Goal: Task Accomplishment & Management: Manage account settings

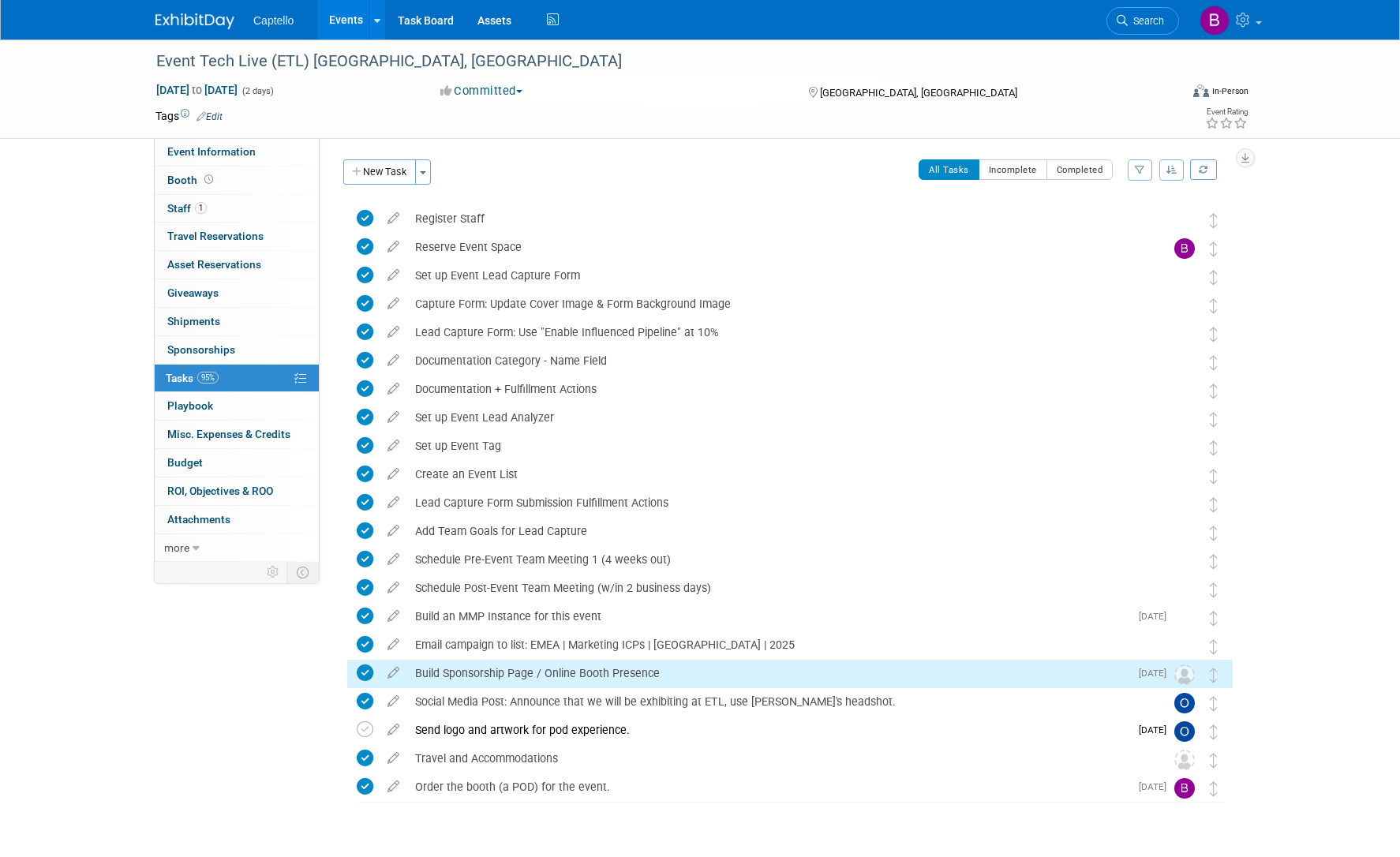
scroll to position [41, 0]
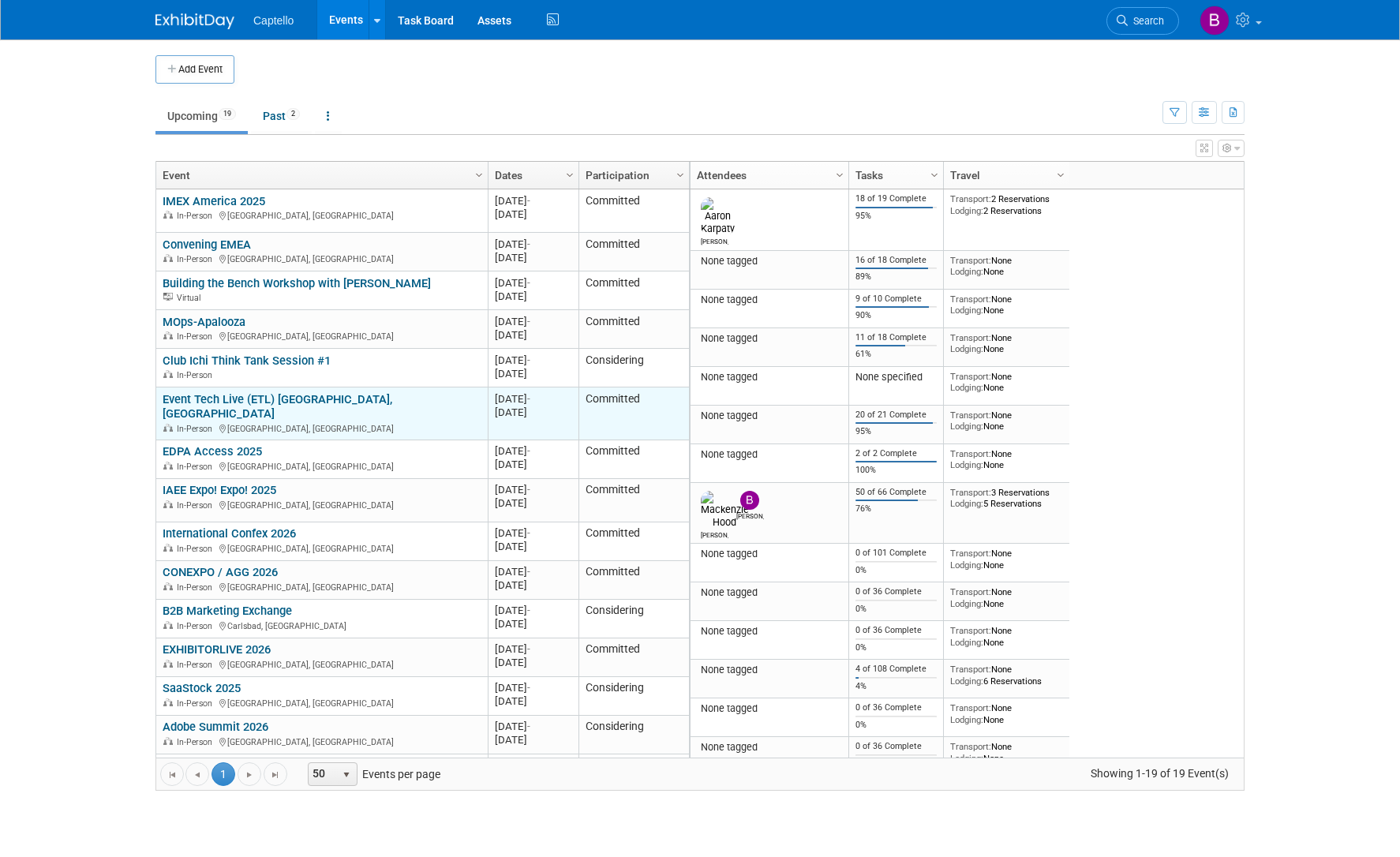
click at [233, 394] on link "Event Tech Live (ETL) [GEOGRAPHIC_DATA], [GEOGRAPHIC_DATA]" at bounding box center [277, 407] width 230 height 29
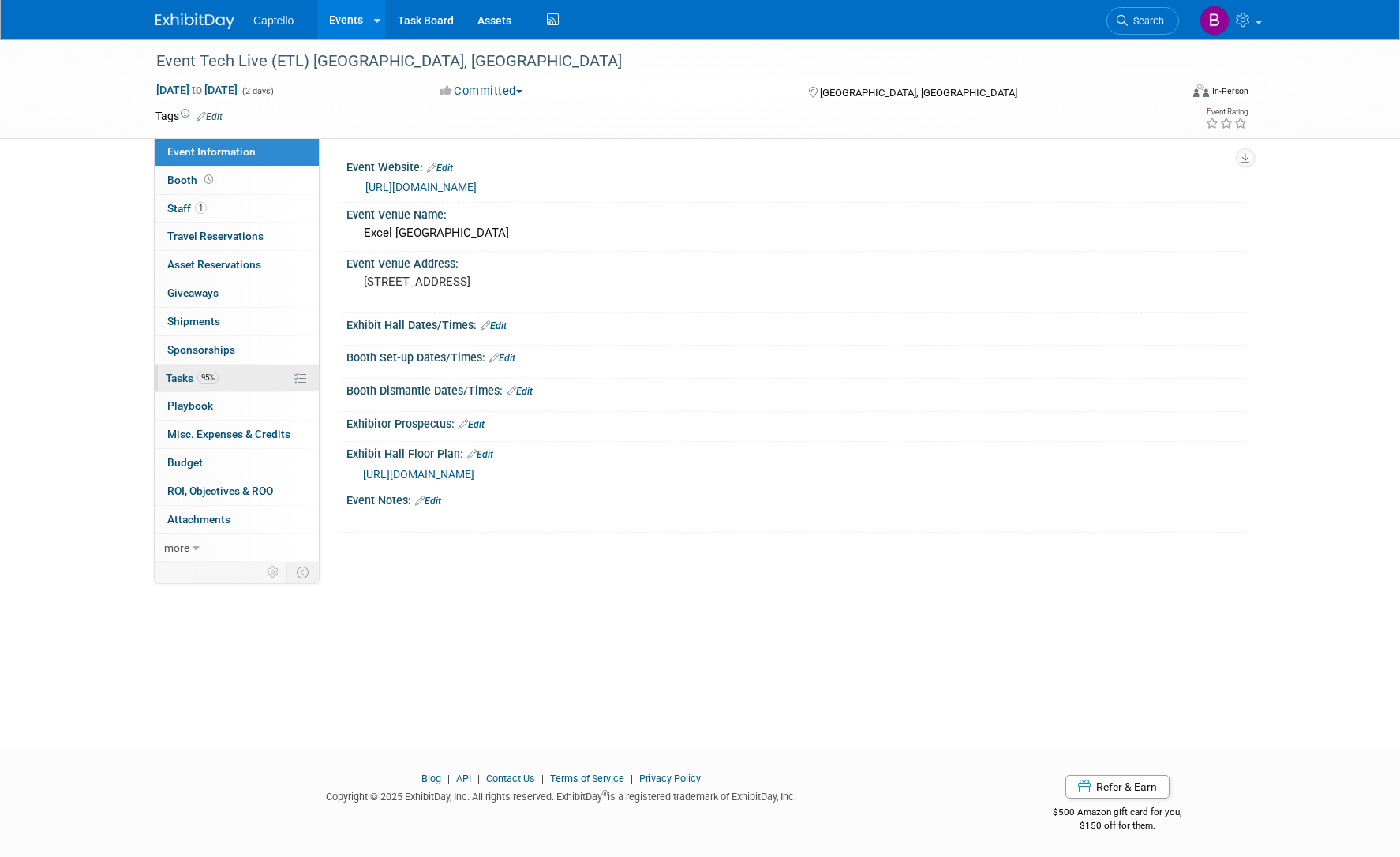
click at [188, 370] on link "95% Tasks 95%" at bounding box center [237, 379] width 165 height 27
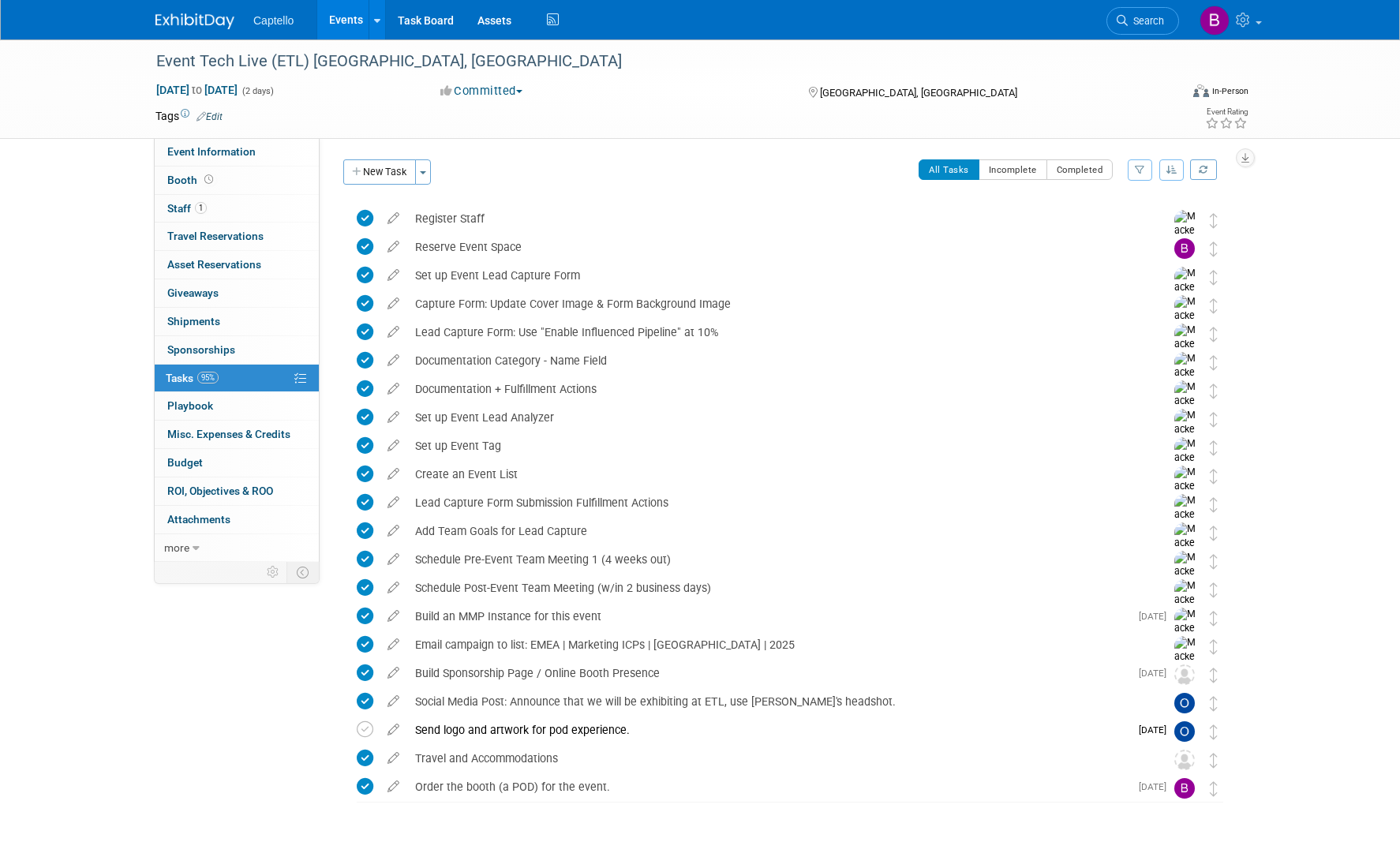
click at [391, 167] on button "New Task" at bounding box center [380, 172] width 73 height 25
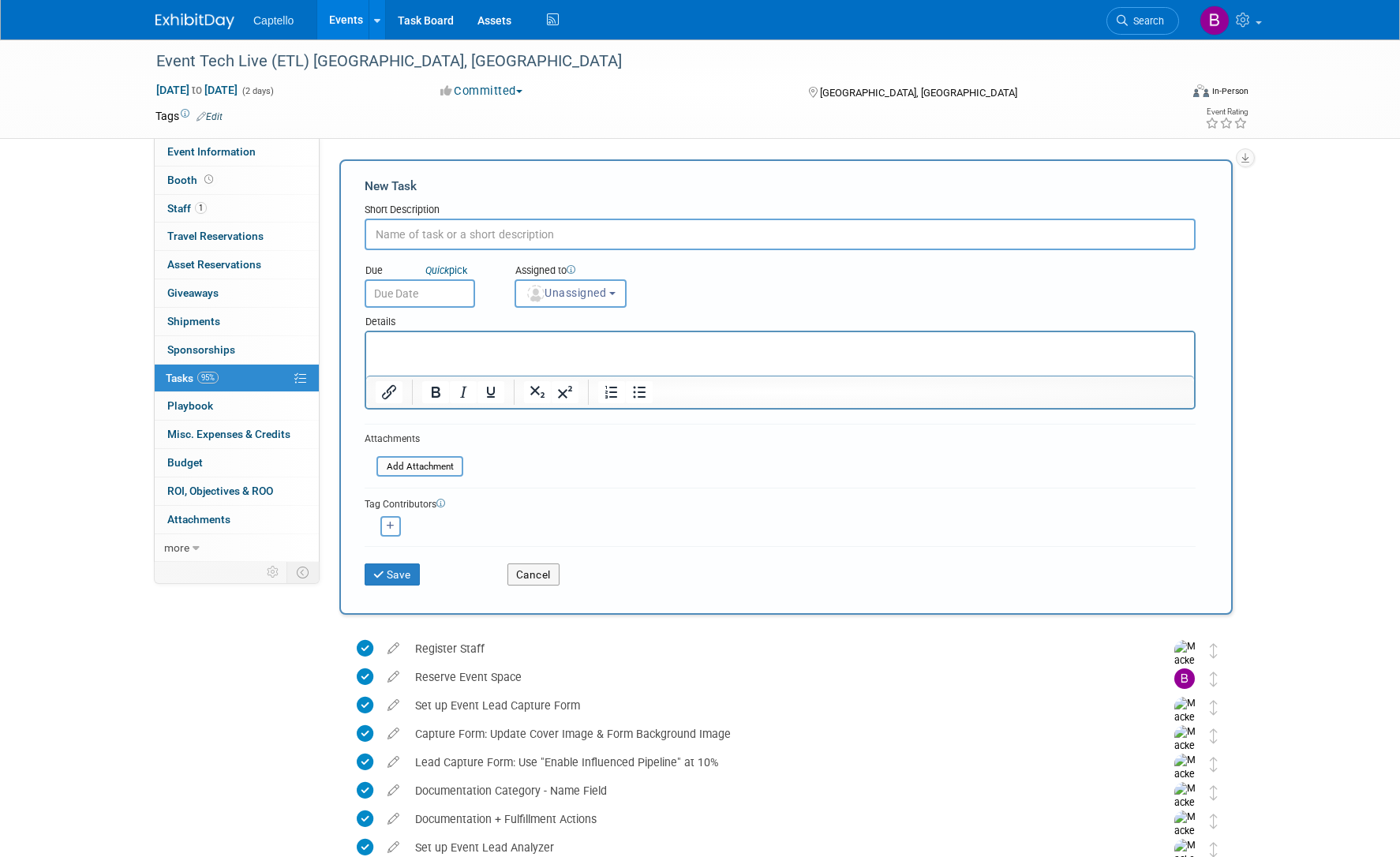
click at [458, 231] on input "text" at bounding box center [781, 235] width 831 height 31
type input "Set up an activation and provide links to Zone + Kitchen Sink + EventGen"
click at [528, 287] on span "Unassigned" at bounding box center [566, 292] width 81 height 13
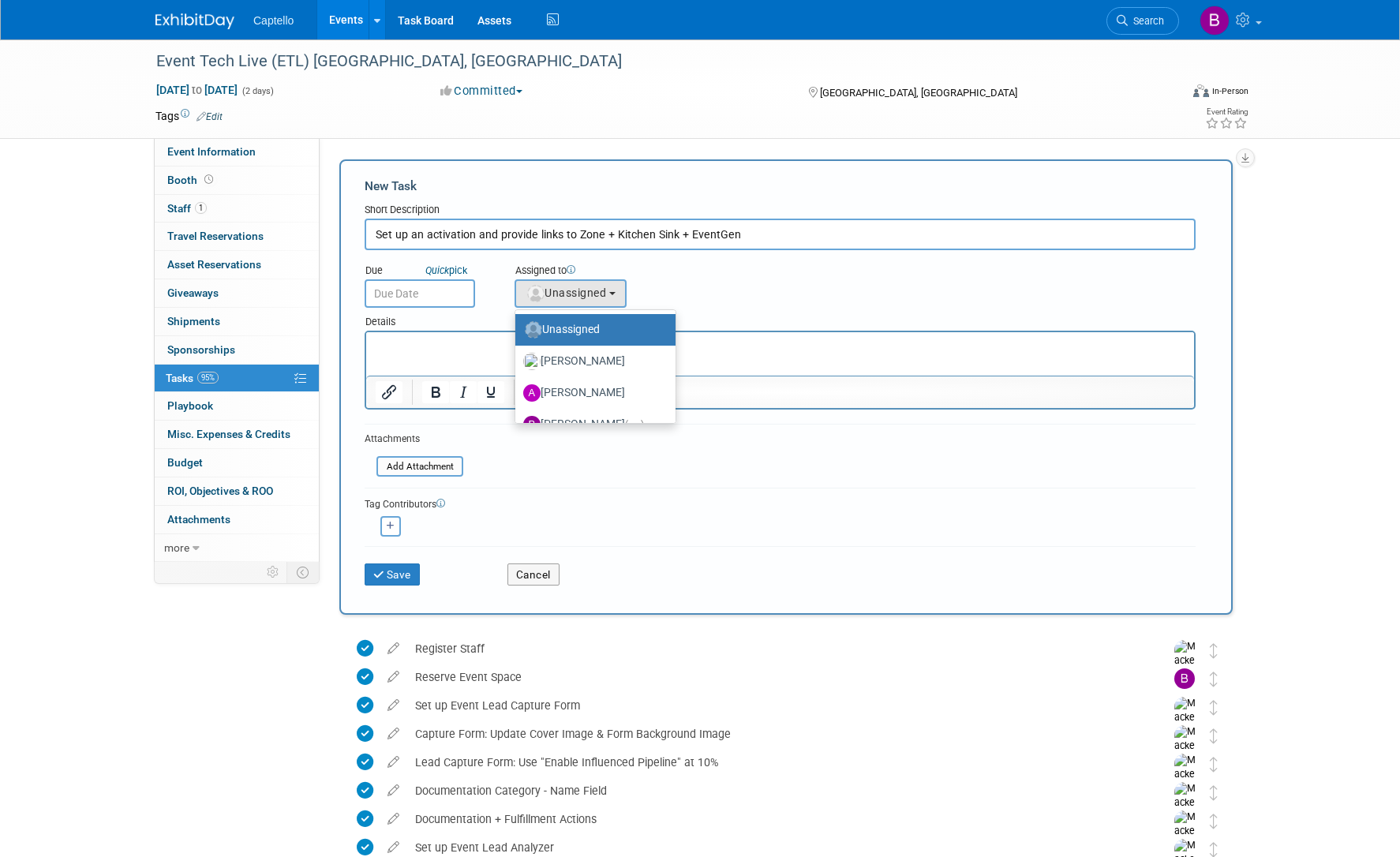
click at [494, 274] on div "Due Quick pick" at bounding box center [427, 281] width 150 height 52
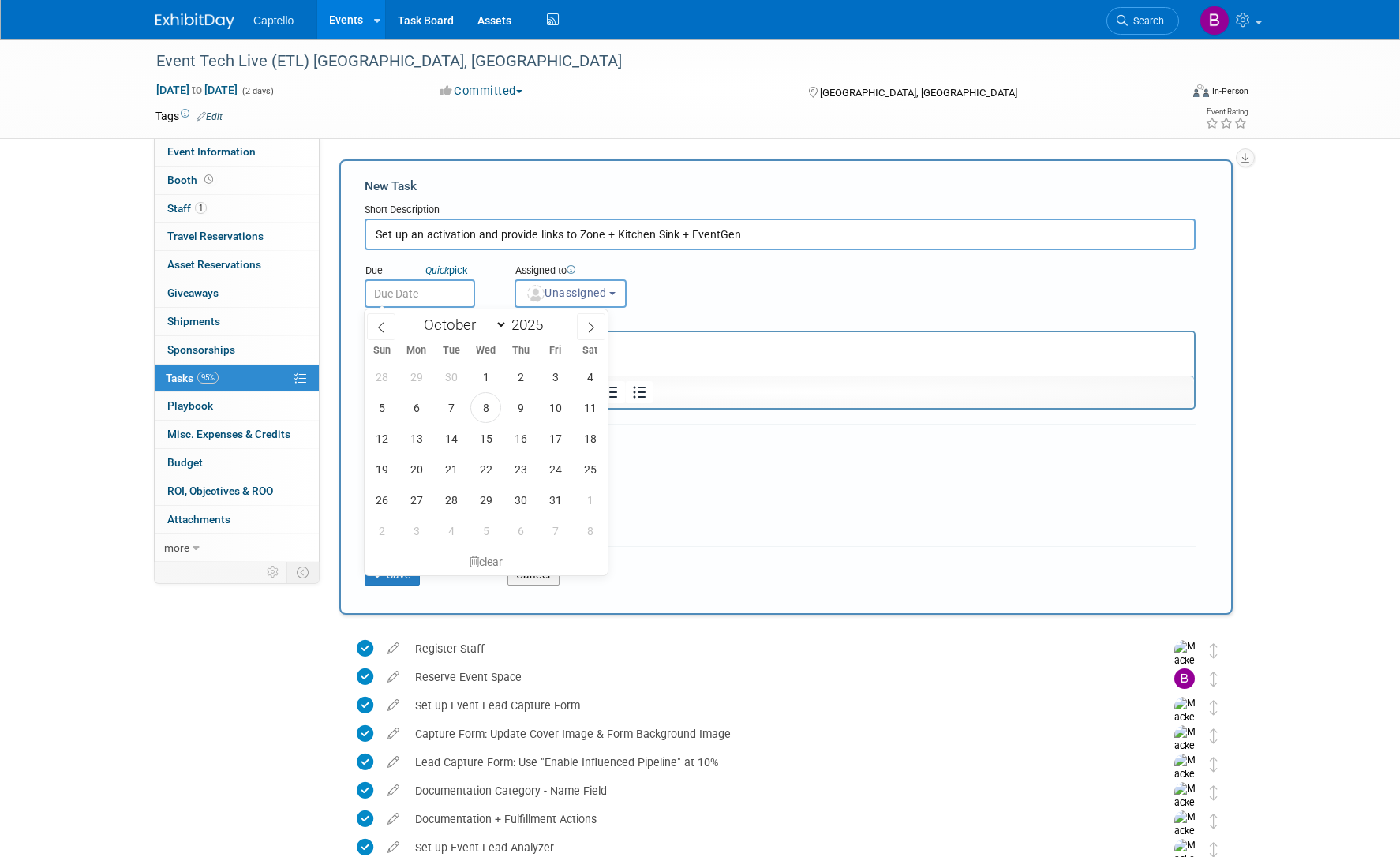
click at [412, 292] on input "text" at bounding box center [420, 293] width 110 height 28
click at [515, 499] on span "30" at bounding box center [521, 501] width 31 height 31
type input "Oct 30, 2025"
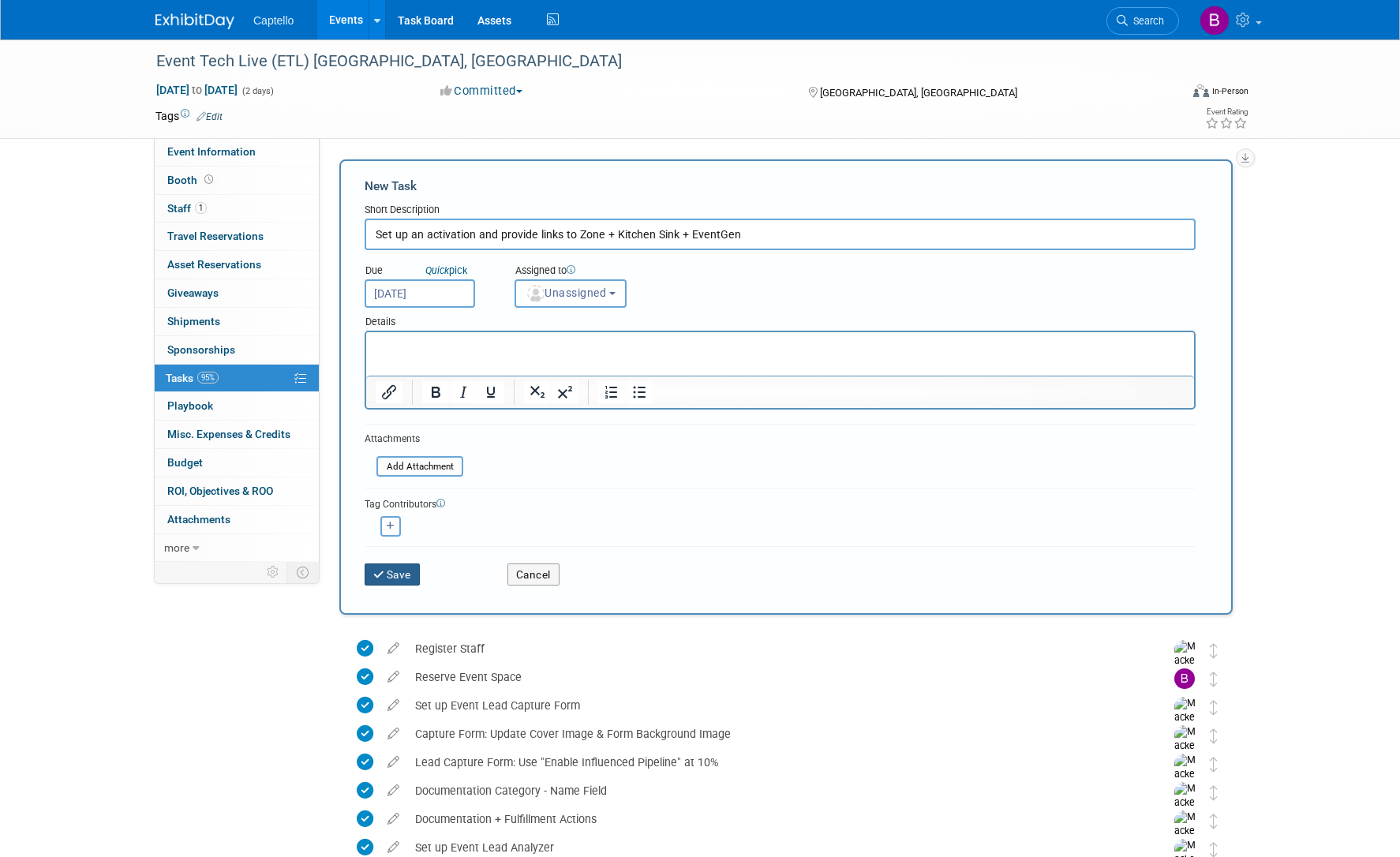
click at [404, 570] on button "Save" at bounding box center [392, 575] width 55 height 22
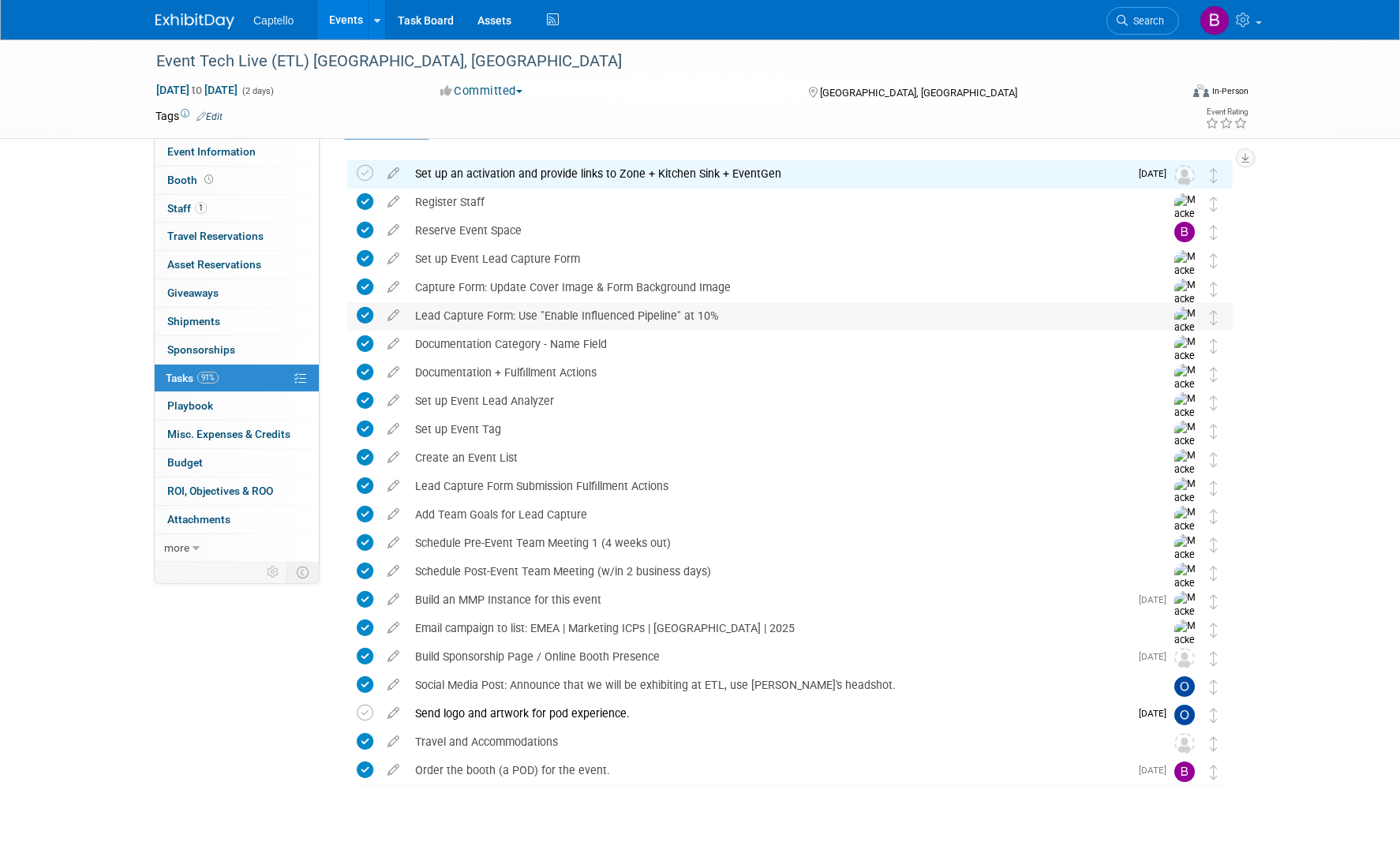
scroll to position [69, 0]
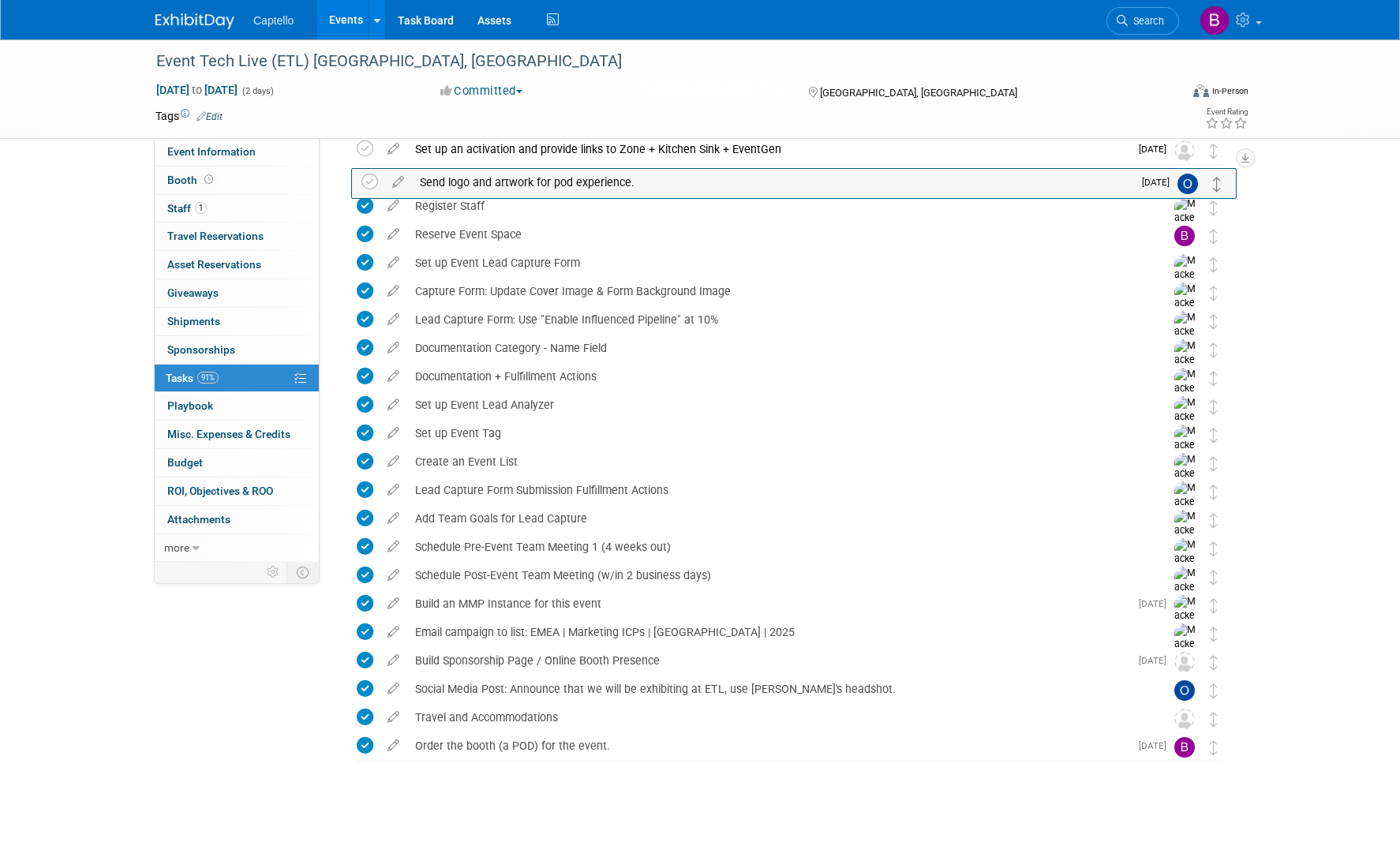
drag, startPoint x: 1211, startPoint y: 682, endPoint x: 1215, endPoint y: 181, distance: 501.0
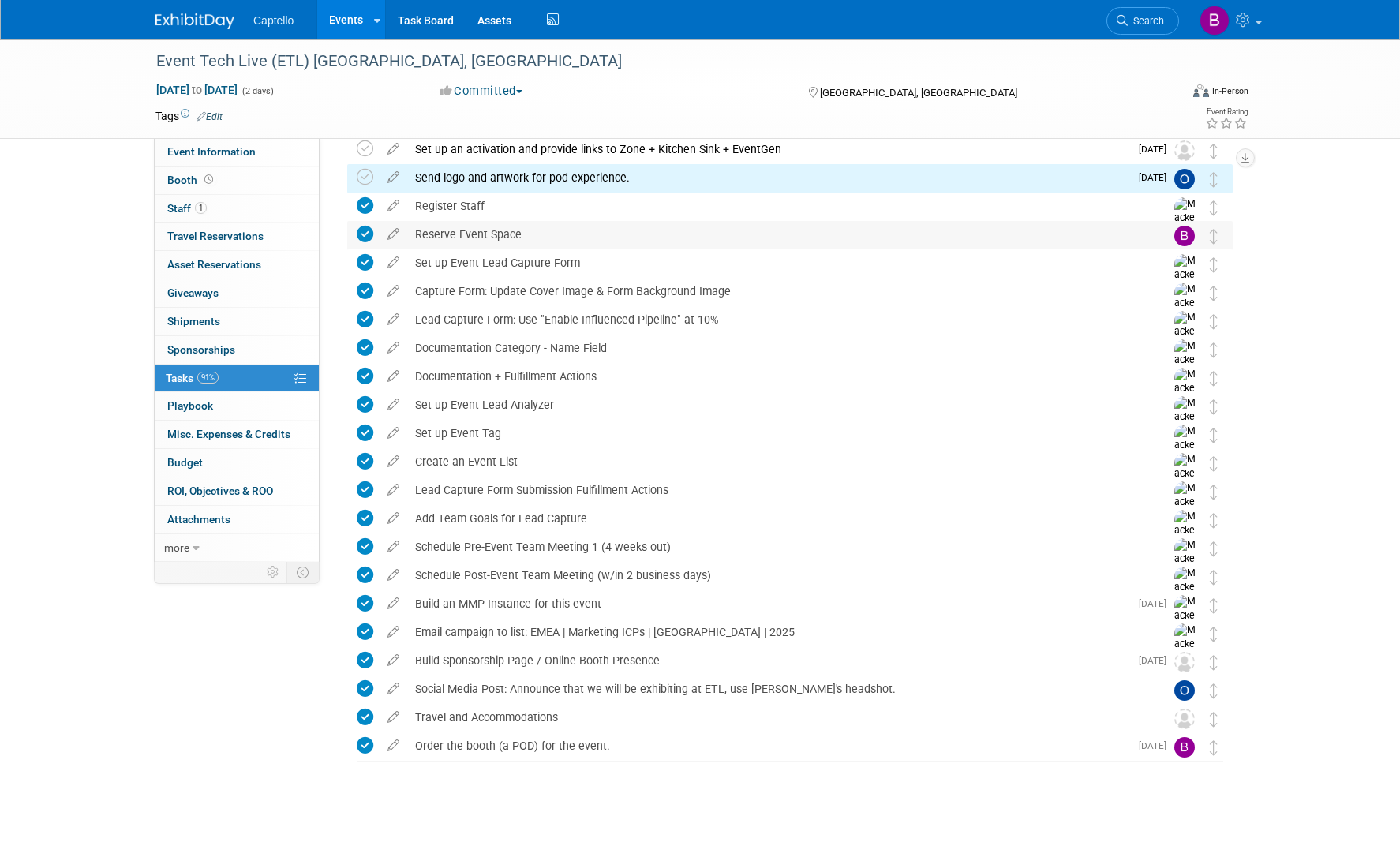
scroll to position [0, 0]
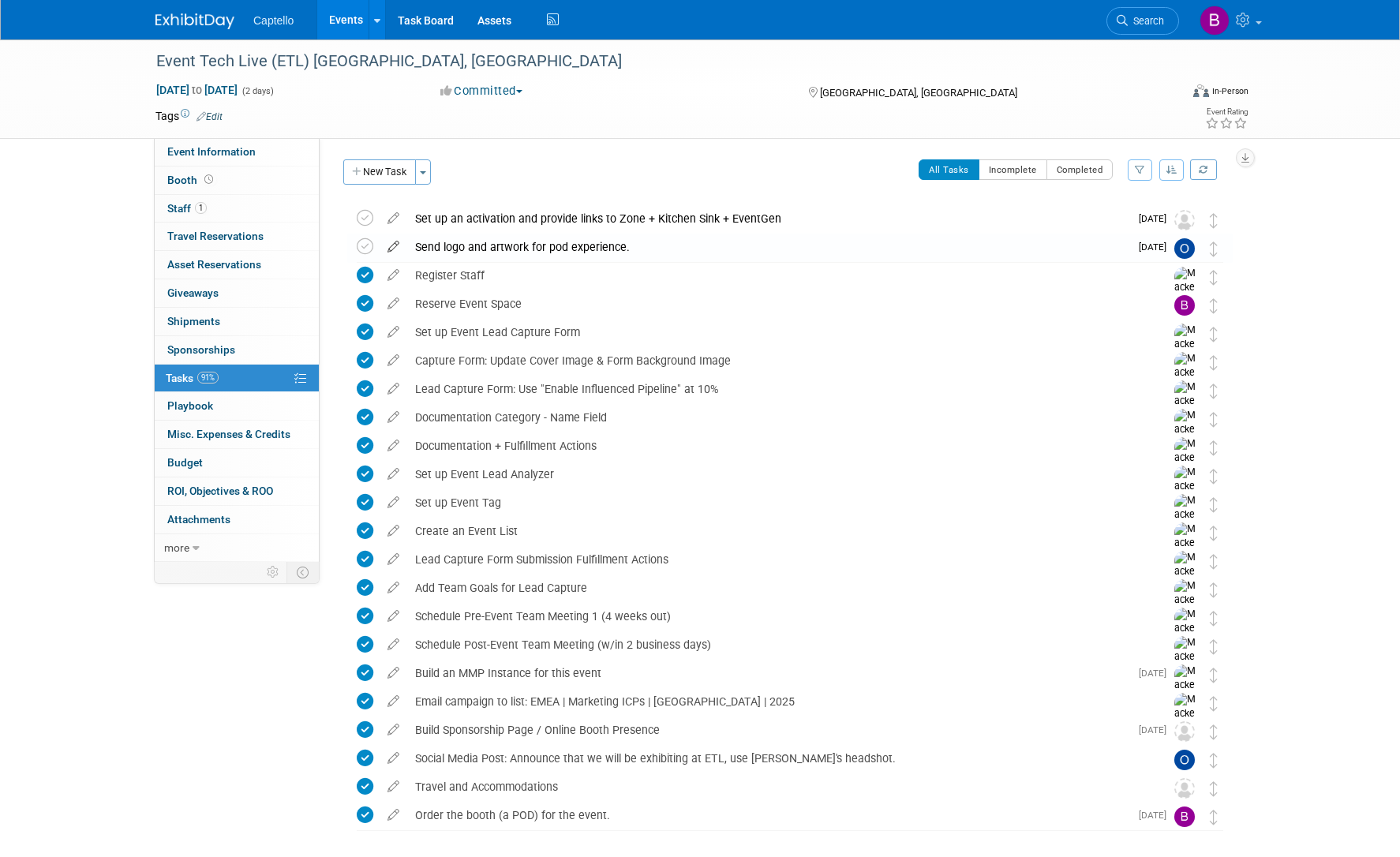
click at [392, 242] on icon at bounding box center [393, 243] width 27 height 19
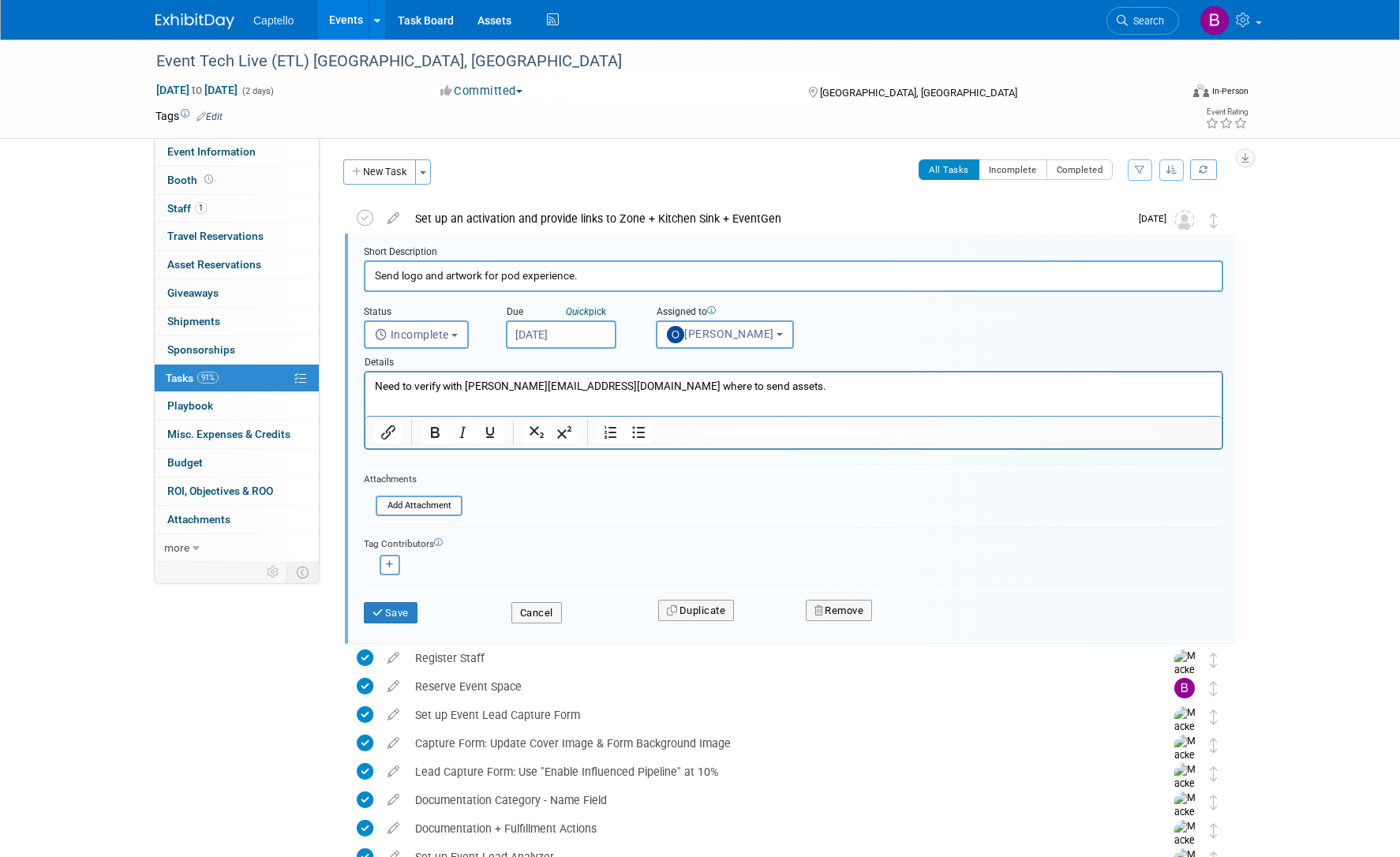
scroll to position [2, 0]
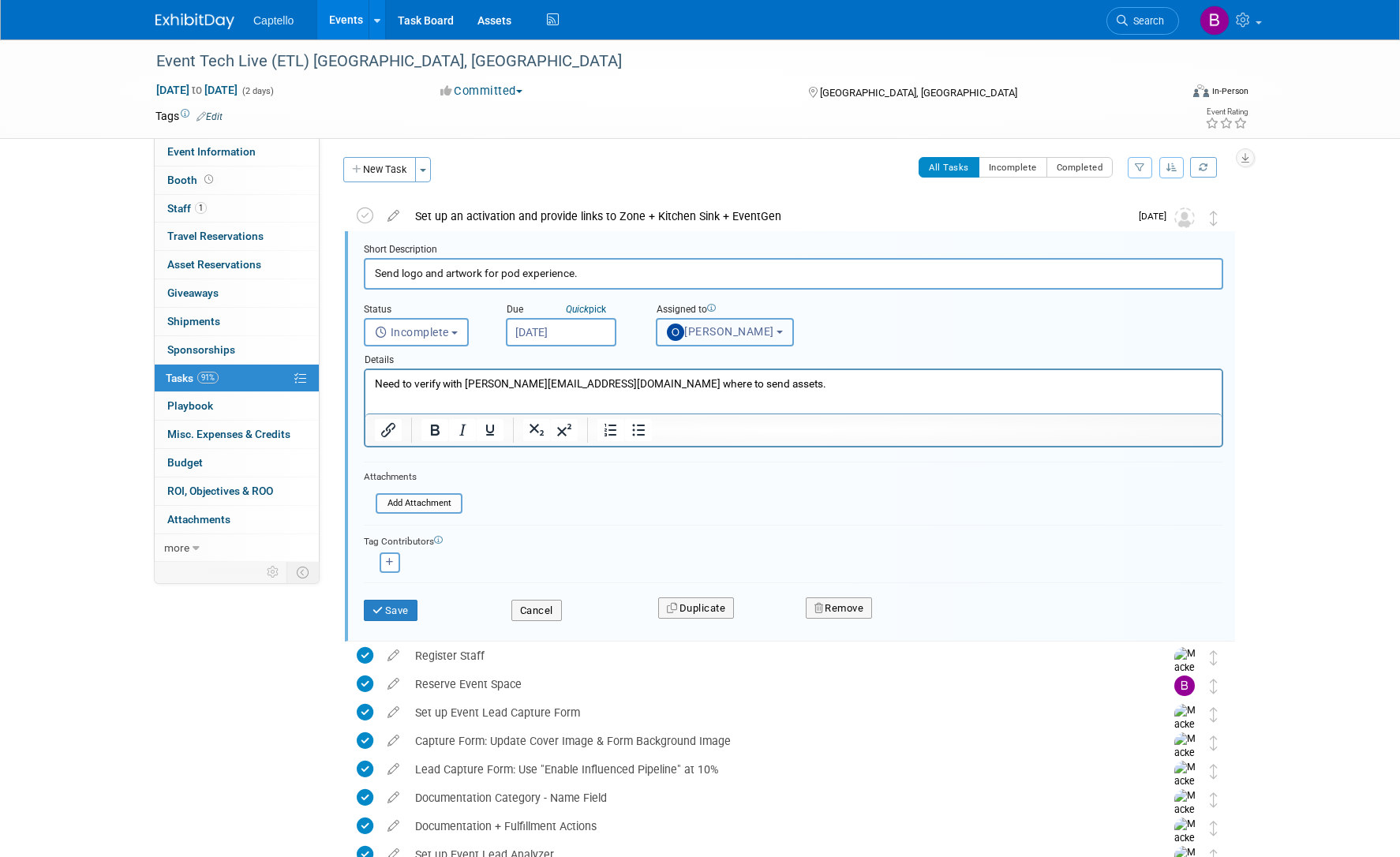
click at [723, 328] on span "[PERSON_NAME]" at bounding box center [720, 331] width 107 height 13
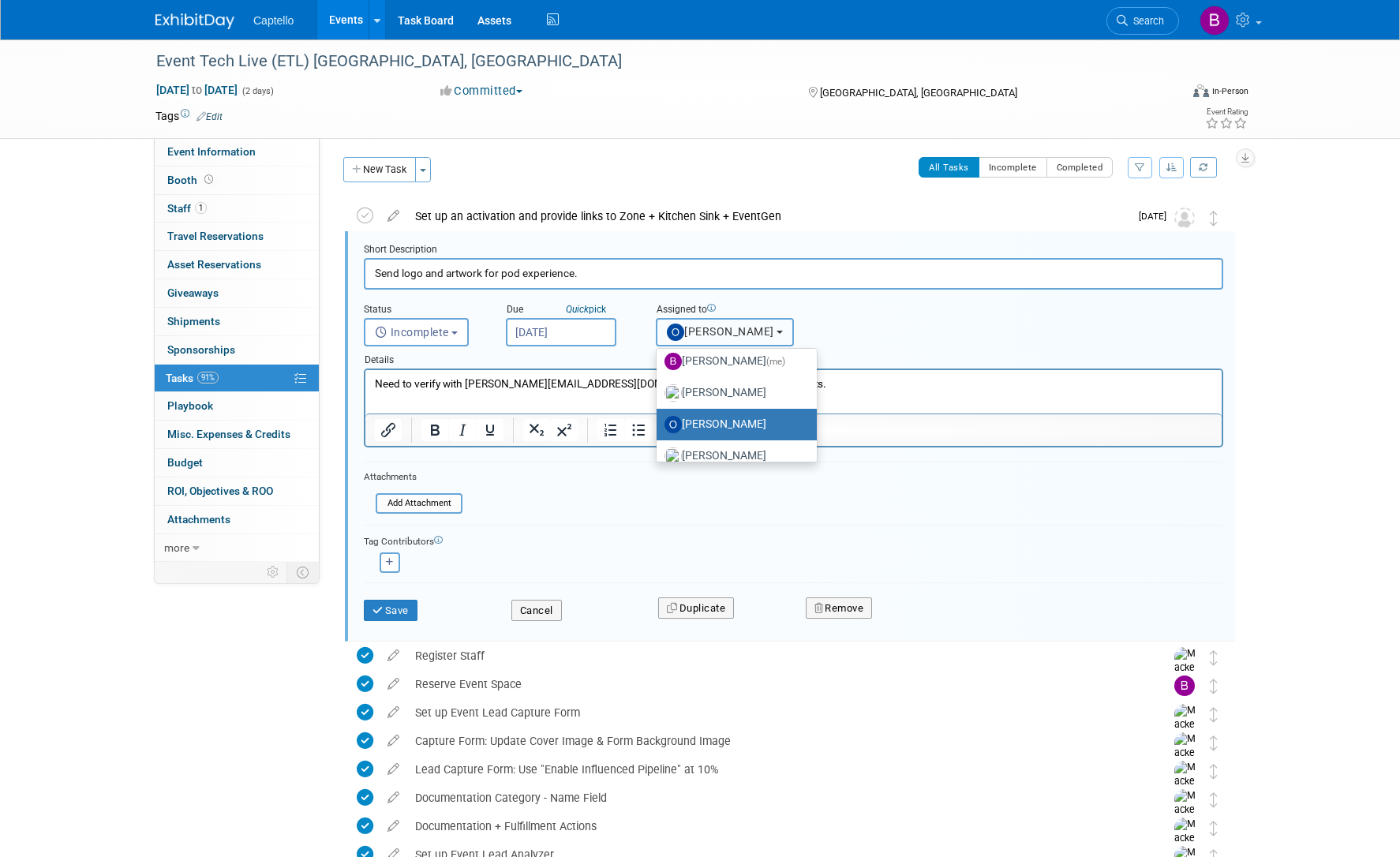
scroll to position [101, 0]
click at [724, 360] on label "Brad Froese (me)" at bounding box center [733, 362] width 136 height 25
click at [659, 360] on input "Brad Froese (me)" at bounding box center [653, 360] width 11 height 11
select select "ade1ab76-85dd-4e84-8c45-1162ccac492e"
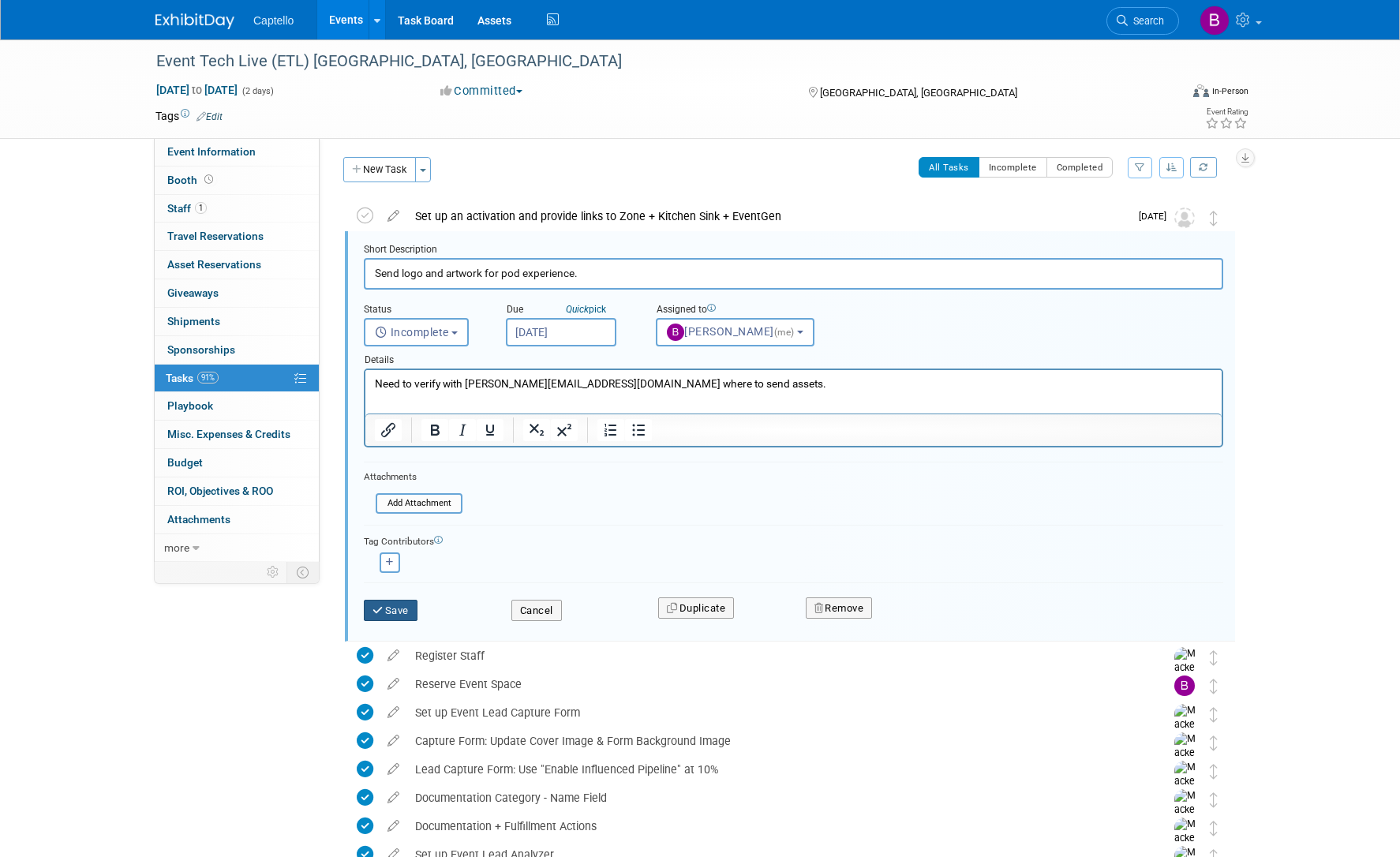
click at [403, 611] on button "Save" at bounding box center [390, 611] width 54 height 22
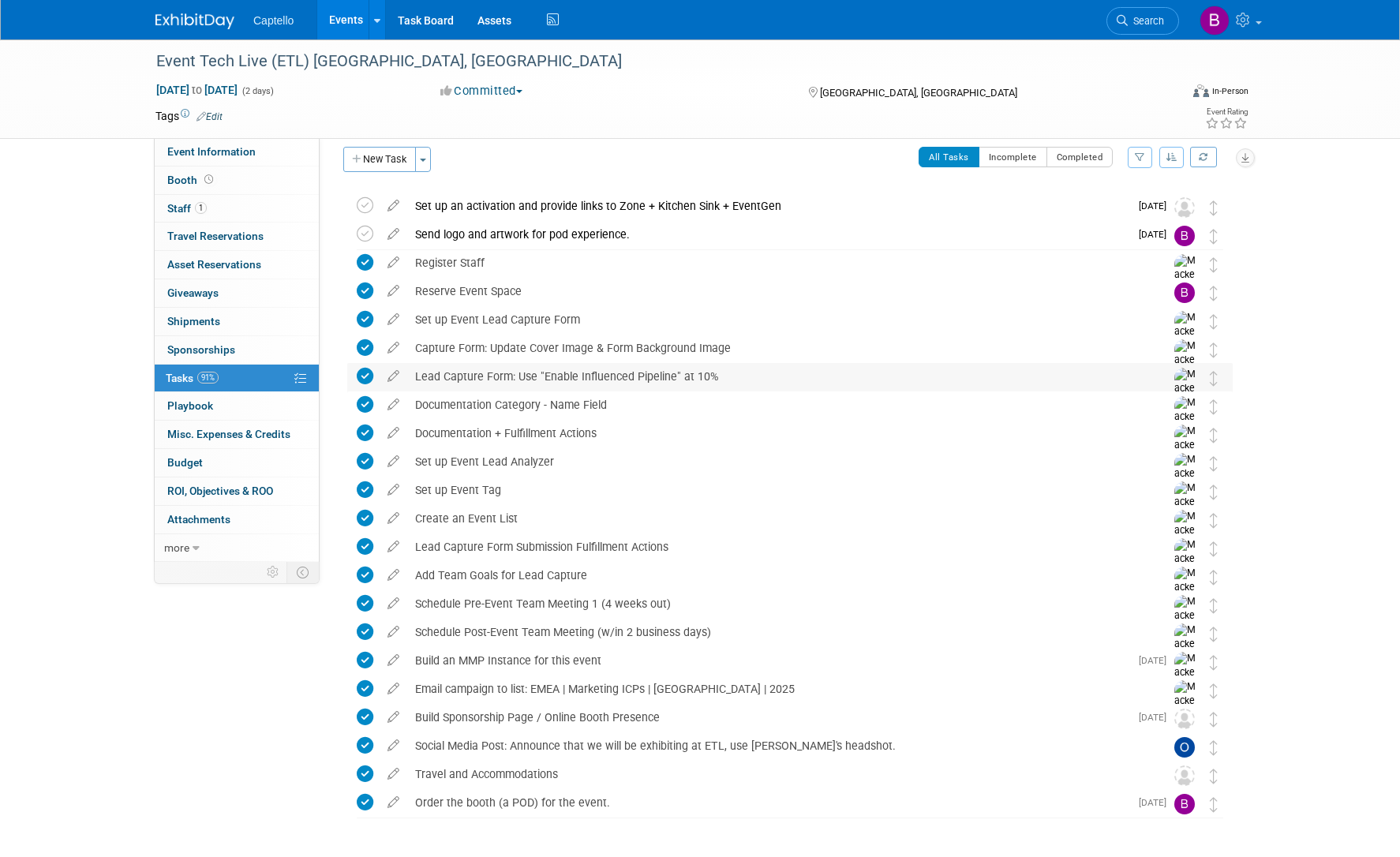
scroll to position [0, 0]
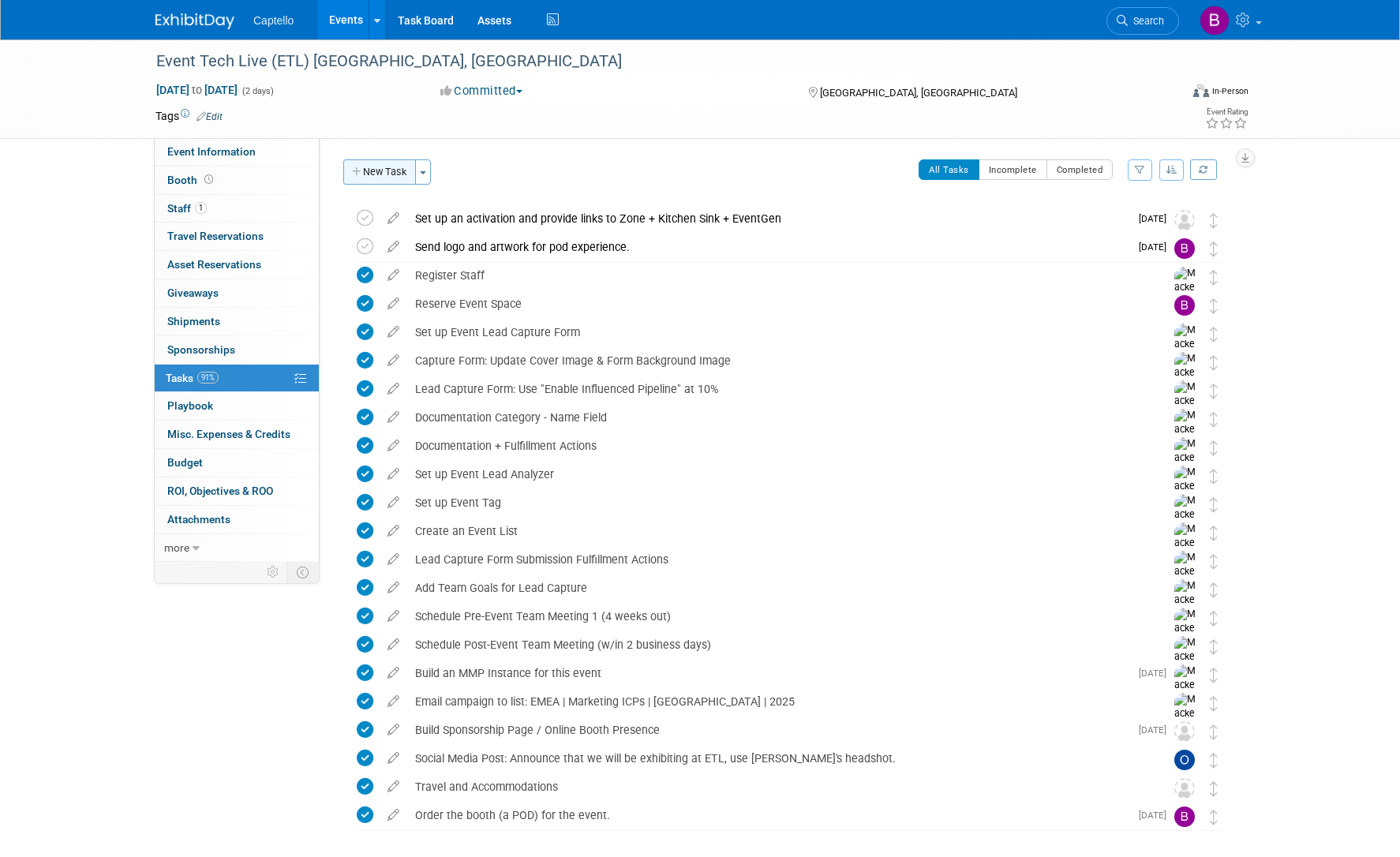
click at [386, 177] on button "New Task" at bounding box center [380, 172] width 73 height 25
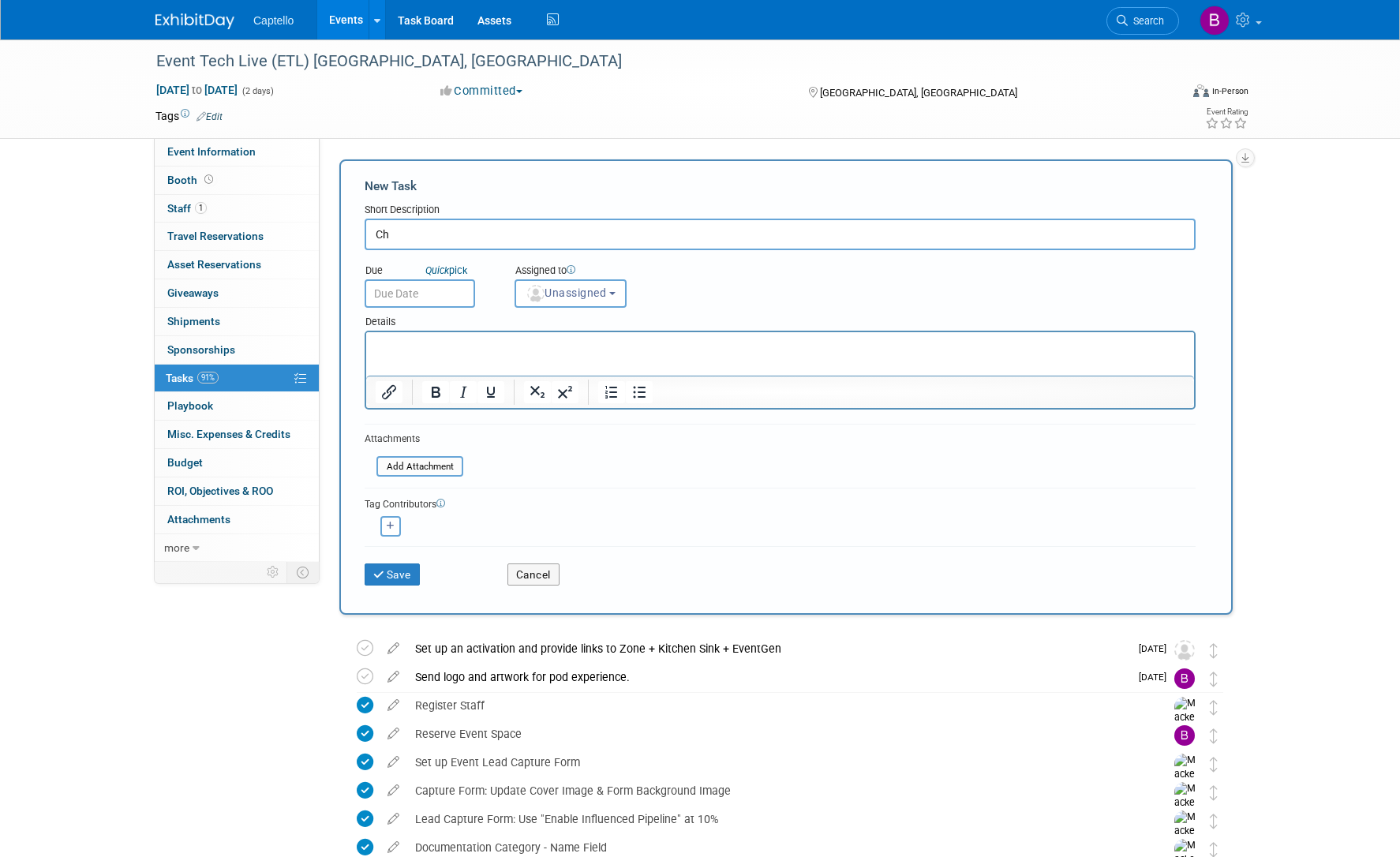
type input "C"
type input "Complete Safety Checklist and Send Proof of Insurance"
click at [562, 295] on span "Unassigned" at bounding box center [566, 292] width 81 height 13
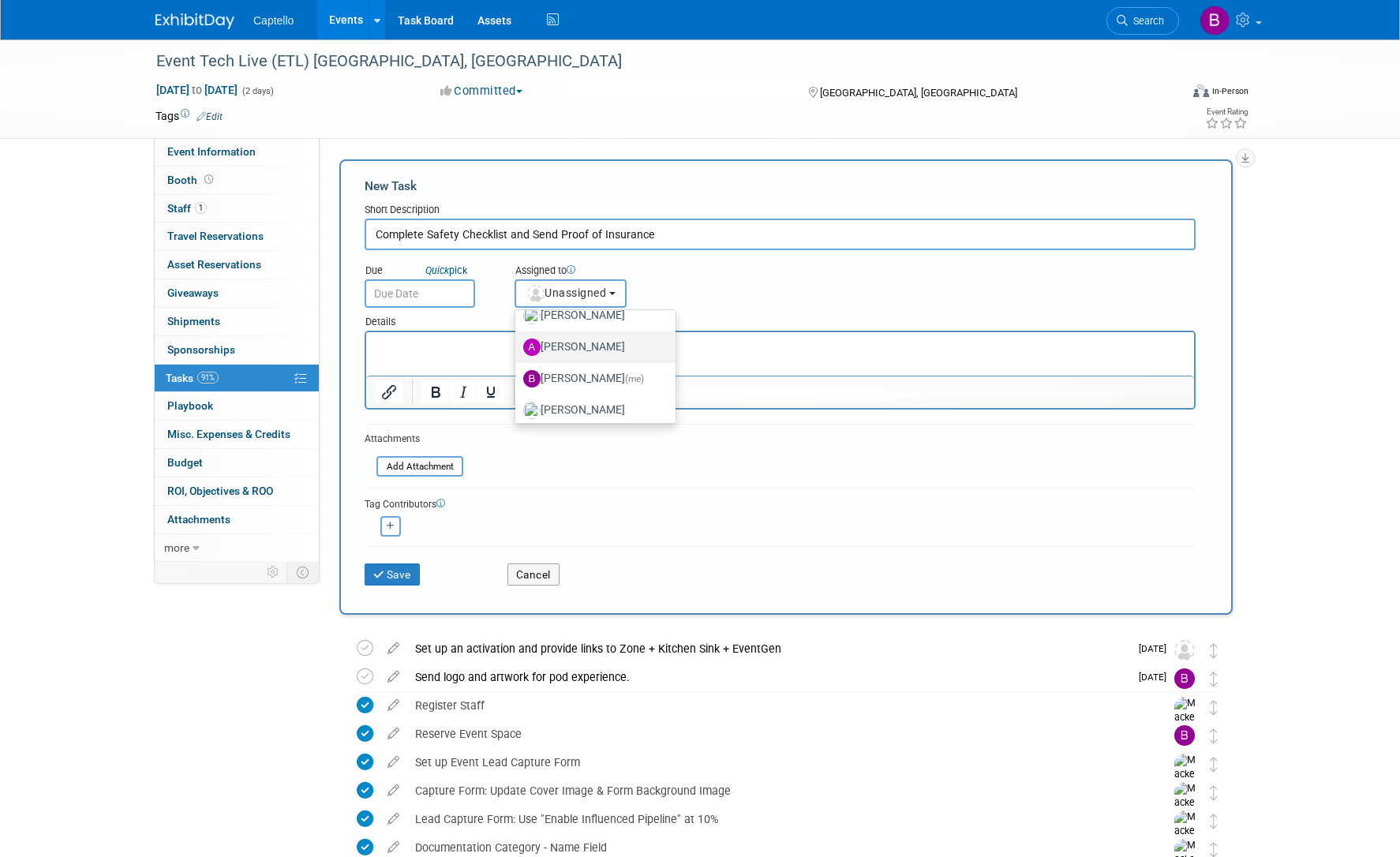
scroll to position [40, 0]
click at [571, 381] on label "Brad Froese (me)" at bounding box center [591, 385] width 136 height 25
click at [518, 381] on input "Brad Froese (me)" at bounding box center [512, 383] width 11 height 11
select select "ade1ab76-85dd-4e84-8c45-1162ccac492e"
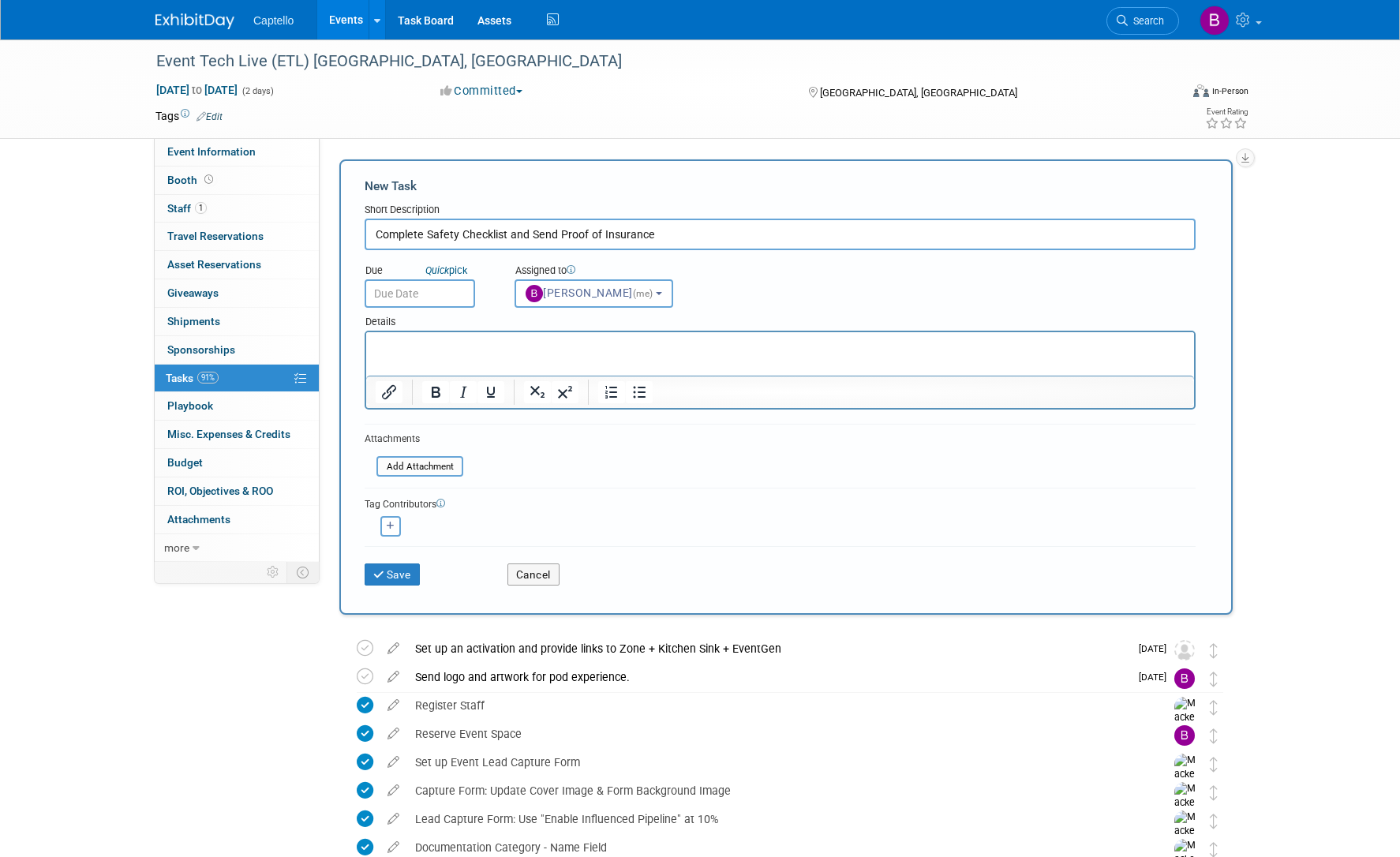
click at [453, 292] on input "text" at bounding box center [420, 293] width 110 height 28
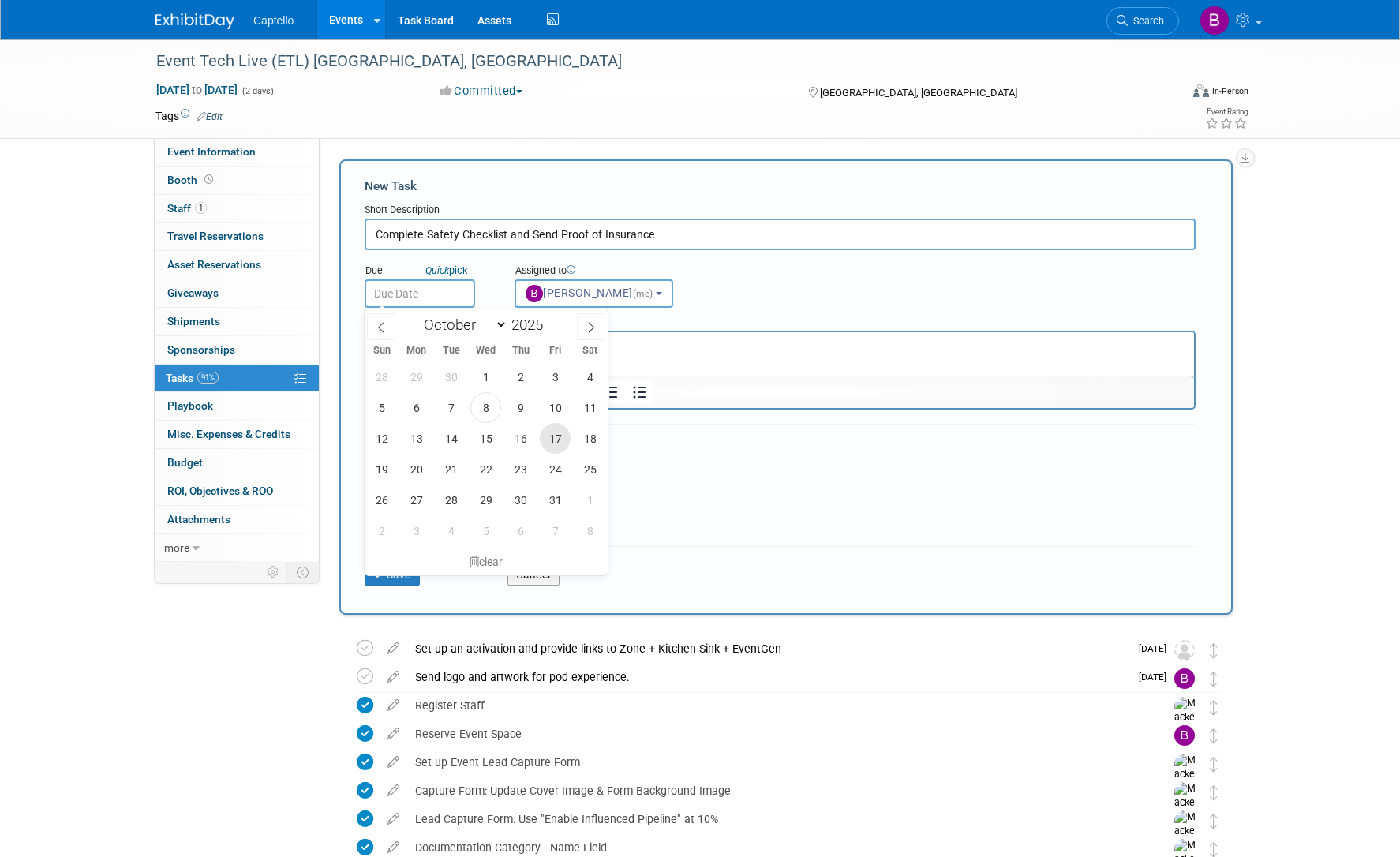
click at [544, 434] on span "17" at bounding box center [556, 439] width 31 height 31
type input "Oct 17, 2025"
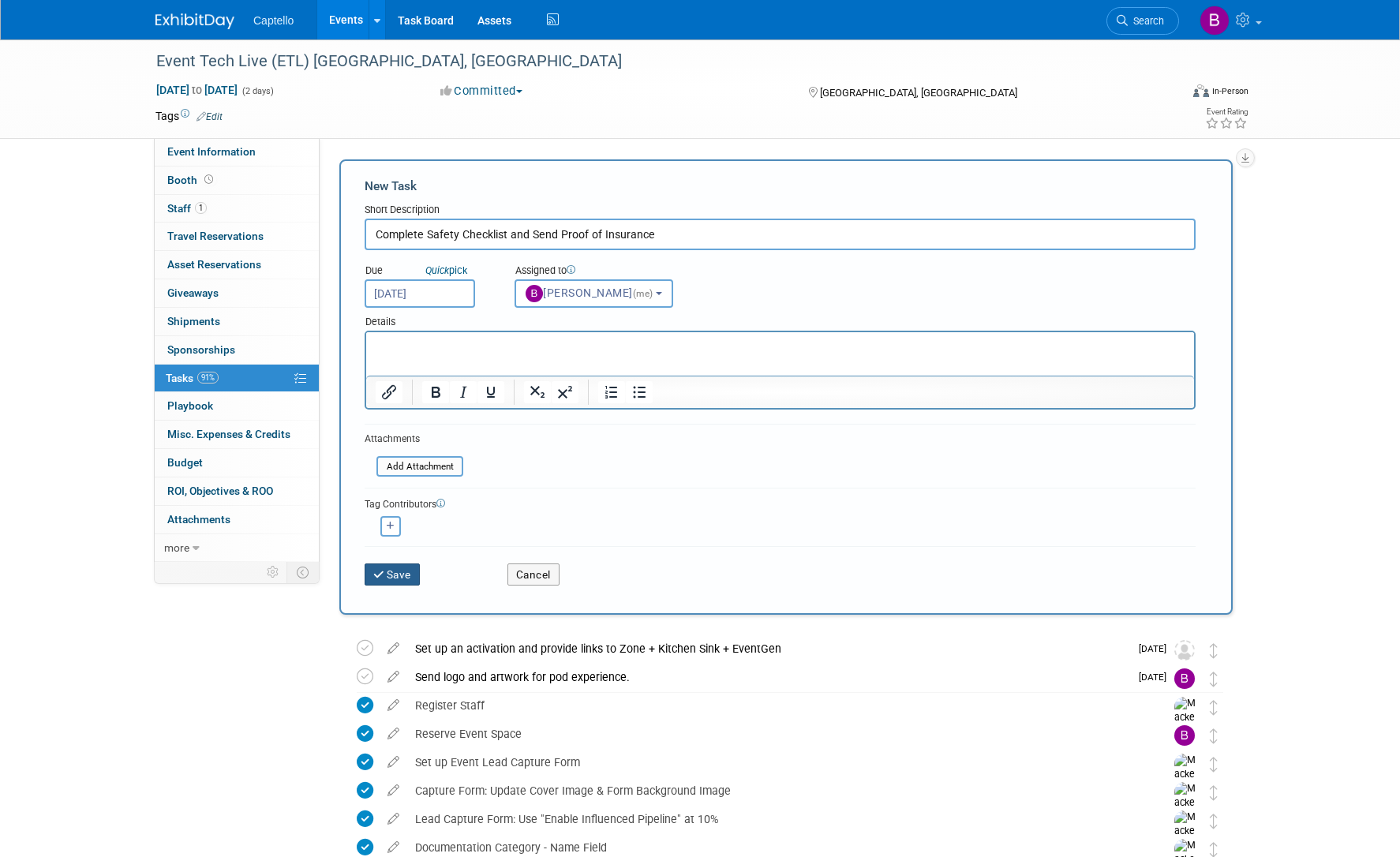
click at [402, 570] on button "Save" at bounding box center [392, 575] width 55 height 22
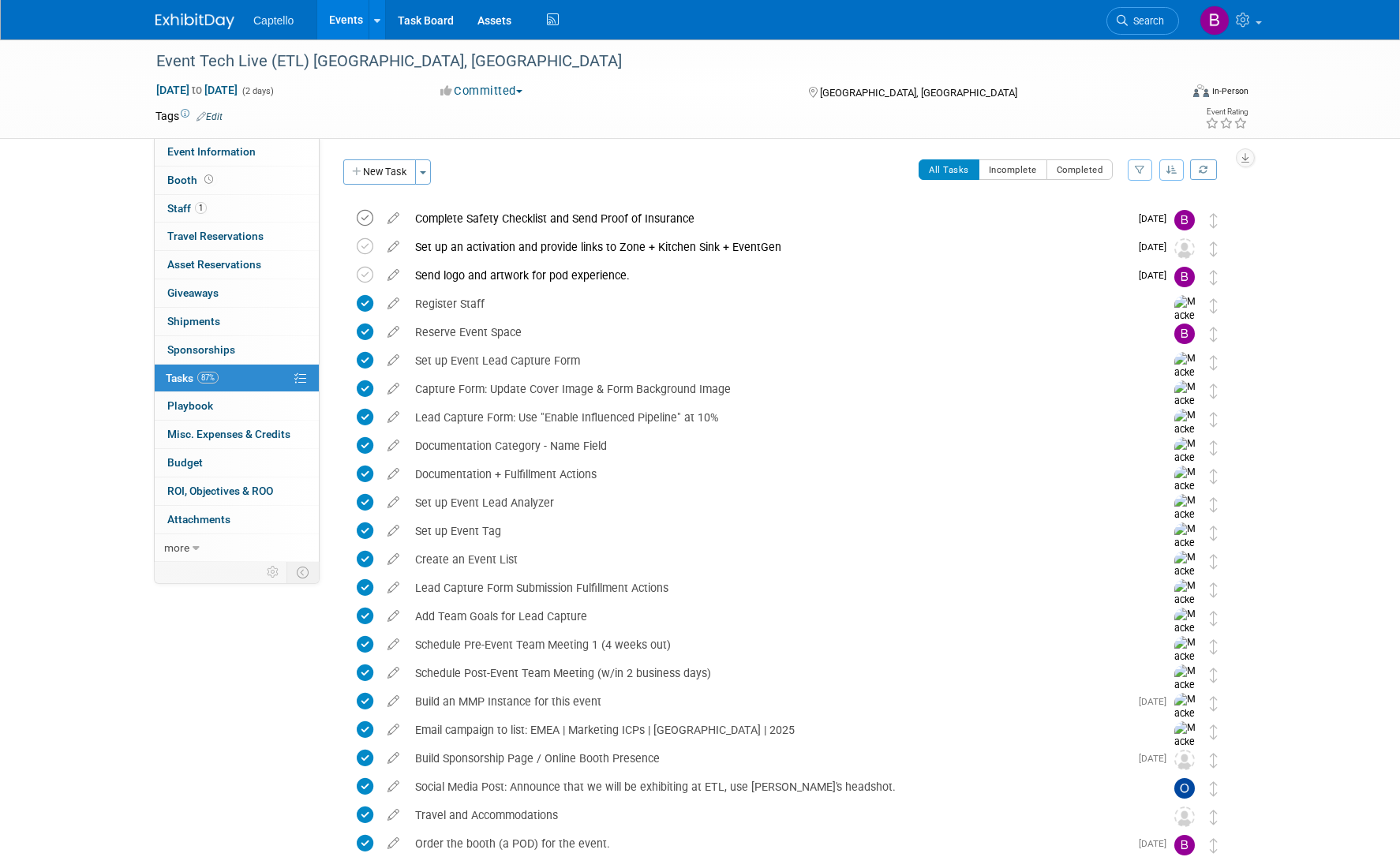
click at [365, 215] on icon at bounding box center [364, 218] width 17 height 17
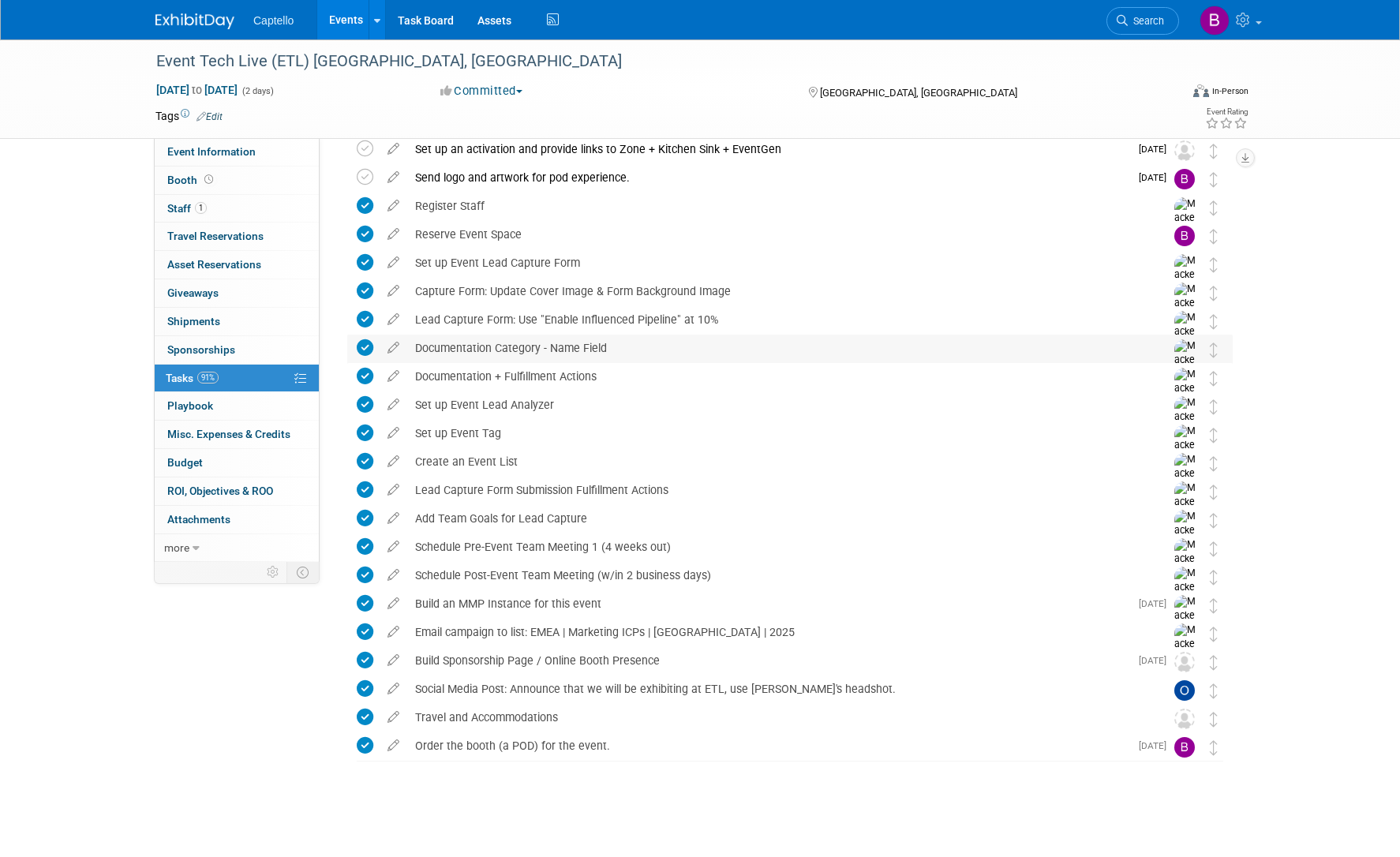
scroll to position [0, 0]
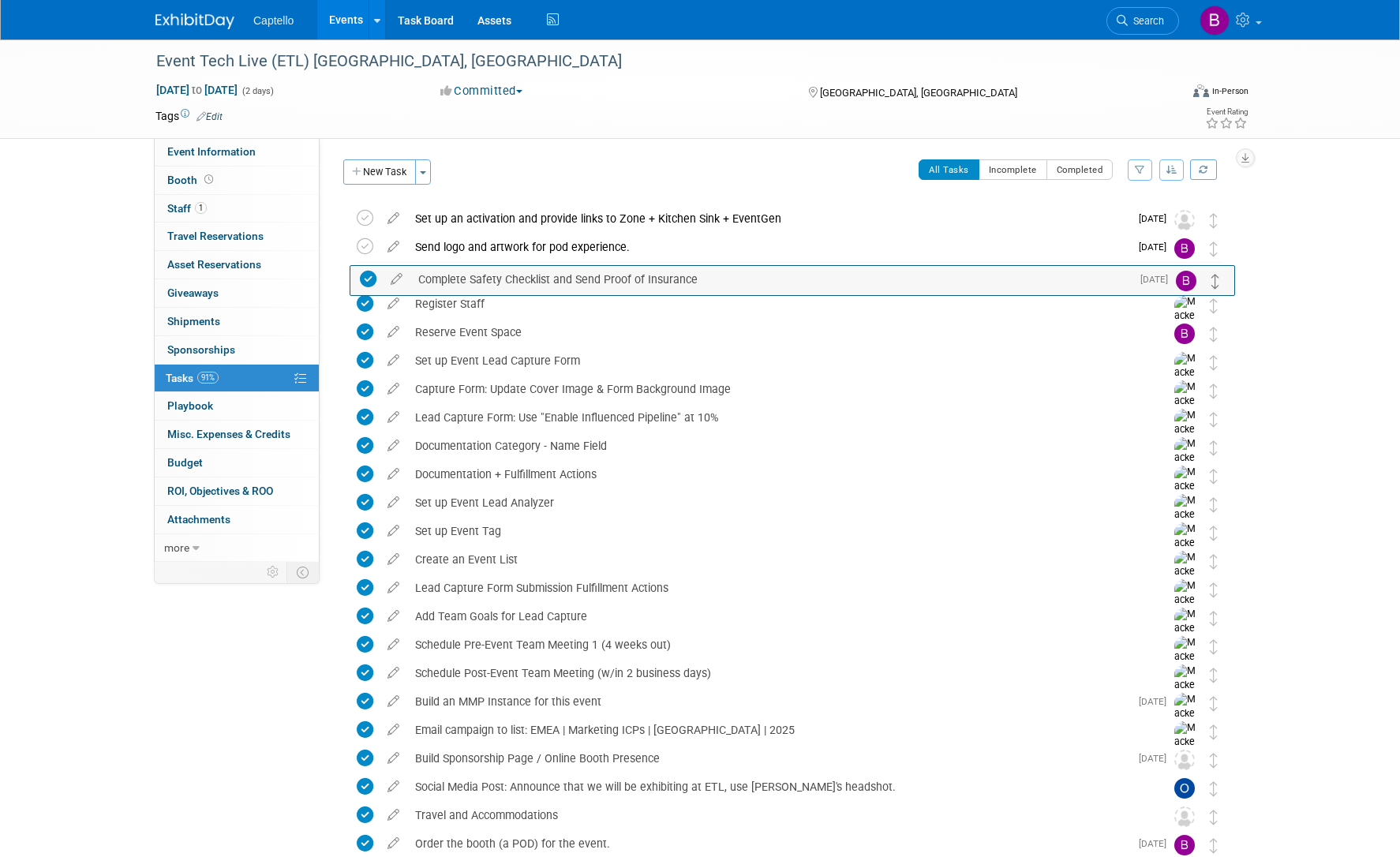
drag, startPoint x: 1211, startPoint y: 227, endPoint x: 1213, endPoint y: 281, distance: 54.0
